Goal: Transaction & Acquisition: Purchase product/service

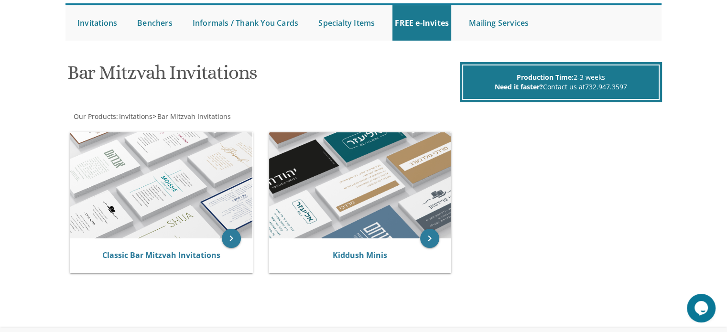
scroll to position [96, 0]
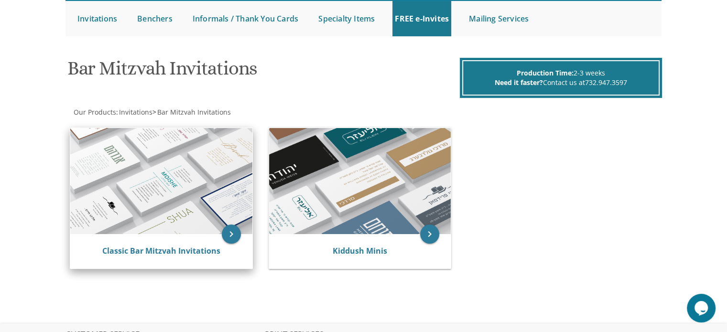
click at [203, 198] on img at bounding box center [161, 181] width 182 height 106
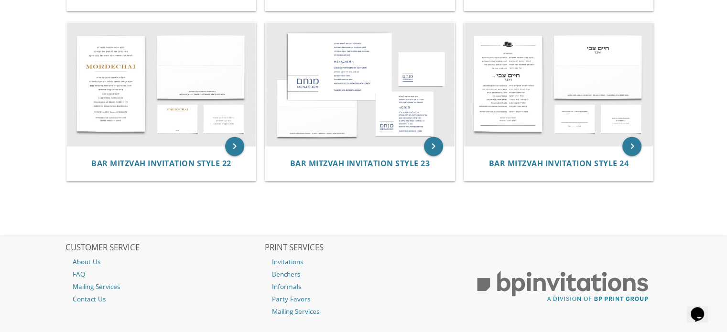
scroll to position [1430, 0]
